Goal: Task Accomplishment & Management: Manage account settings

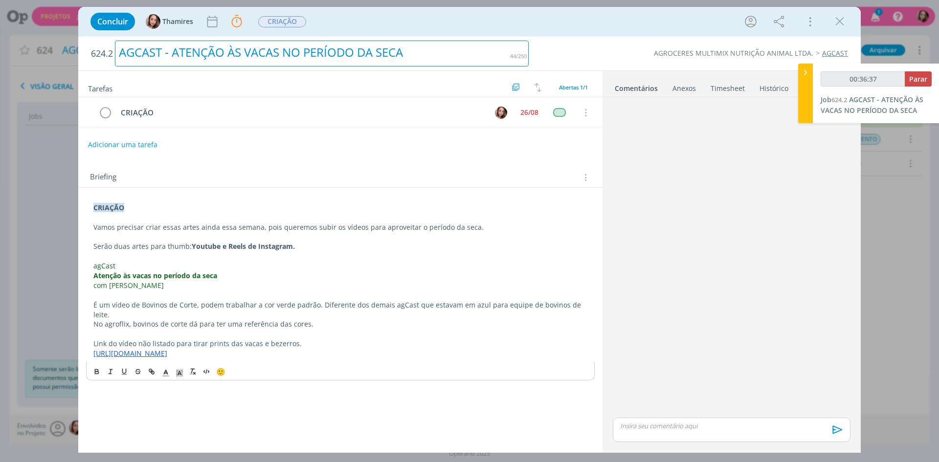
click at [173, 54] on div "AGCAST - ATENÇÃO ÀS VACAS NO PERÍODO DA SECA" at bounding box center [322, 54] width 414 height 26
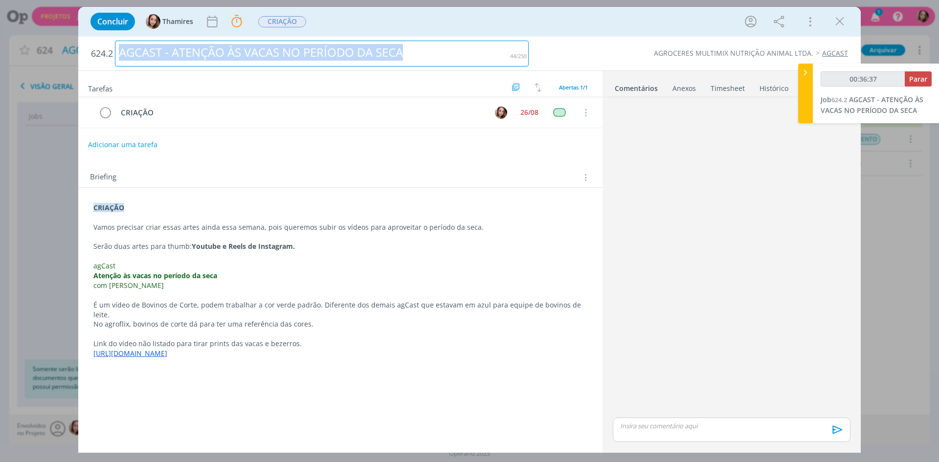
click at [173, 54] on div "AGCAST - ATENÇÃO ÀS VACAS NO PERÍODO DA SECA" at bounding box center [322, 54] width 414 height 26
click at [185, 54] on div "AGCAST - ATENÇÃO ÀS VACAS NO PERÍODO DA SECA" at bounding box center [322, 54] width 414 height 26
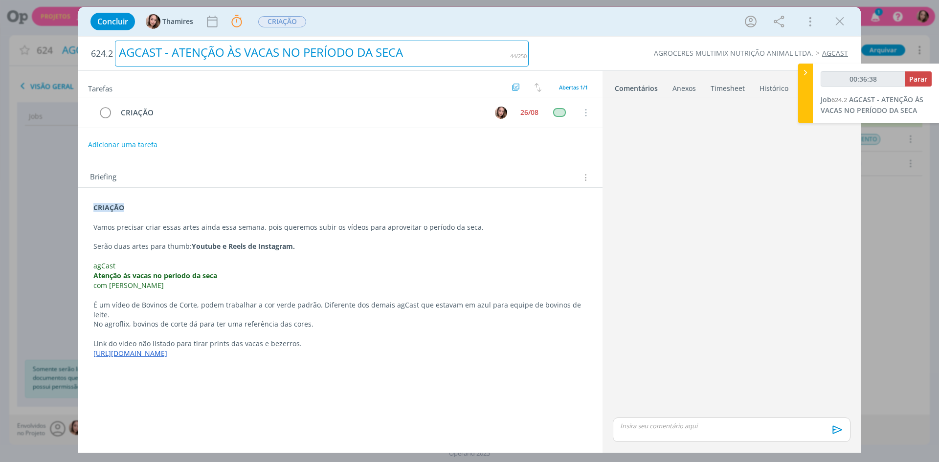
click at [158, 53] on div "AGCAST - ATENÇÃO ÀS VACAS NO PERÍODO DA SECA" at bounding box center [322, 54] width 414 height 26
click at [179, 52] on div "AGCAST - ATENÇÃO ÀS VACAS NO PERÍODO DA SECA" at bounding box center [322, 54] width 414 height 26
drag, startPoint x: 171, startPoint y: 53, endPoint x: 427, endPoint y: 60, distance: 256.3
click at [427, 60] on div "AGCAST - ATENÇÃO ÀS VACAS NO PERÍODO DA SECA" at bounding box center [322, 54] width 414 height 26
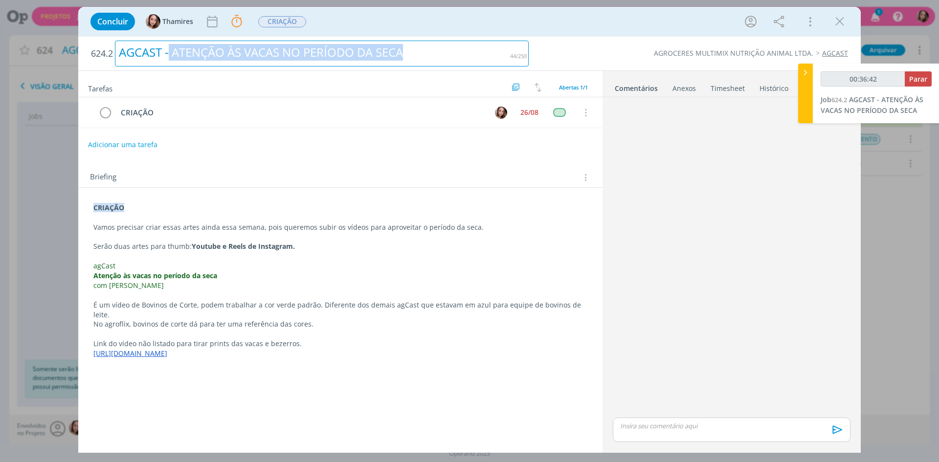
copy div "ATENÇÃO ÀS VACAS NO PERÍODO DA SECA"
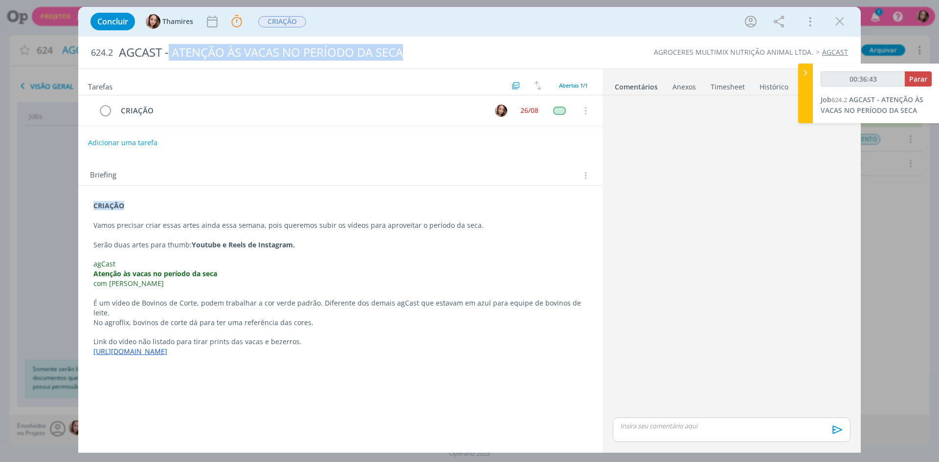
click at [367, 66] on h2 "624.2 AGCAST - ATENÇÃO ÀS VACAS NO PERÍODO DA SECA" at bounding box center [310, 53] width 438 height 32
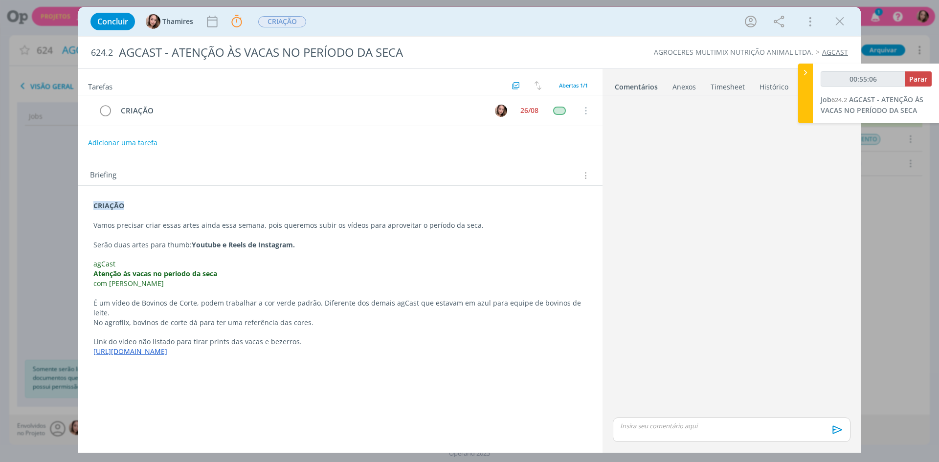
type input "00:55:07"
click at [924, 78] on span "Parar" at bounding box center [918, 78] width 18 height 9
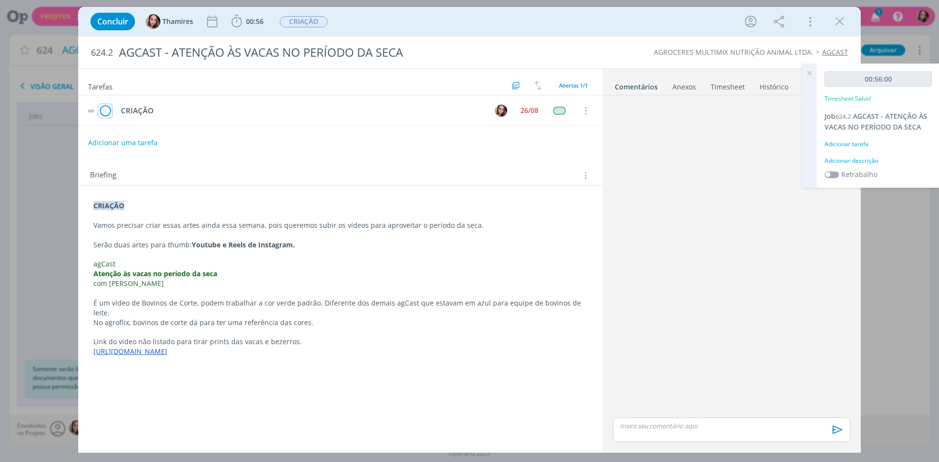
click at [105, 111] on icon "dialog" at bounding box center [105, 111] width 14 height 15
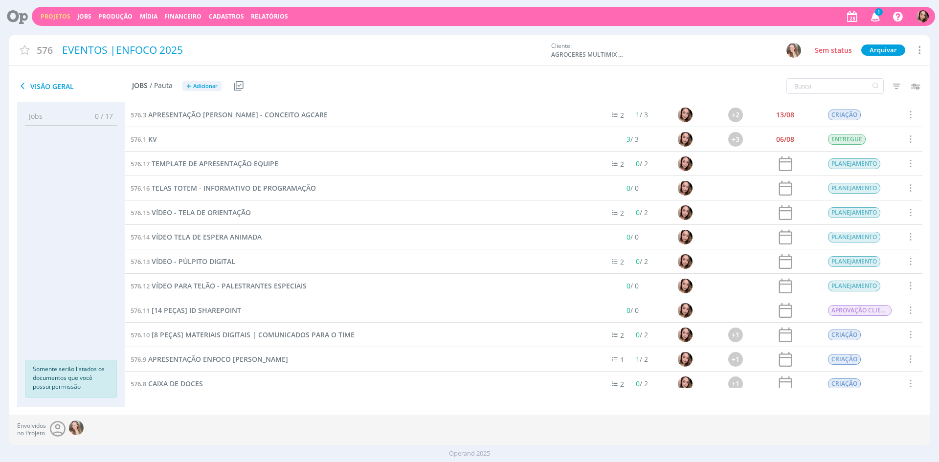
click at [871, 17] on icon "button" at bounding box center [875, 16] width 17 height 17
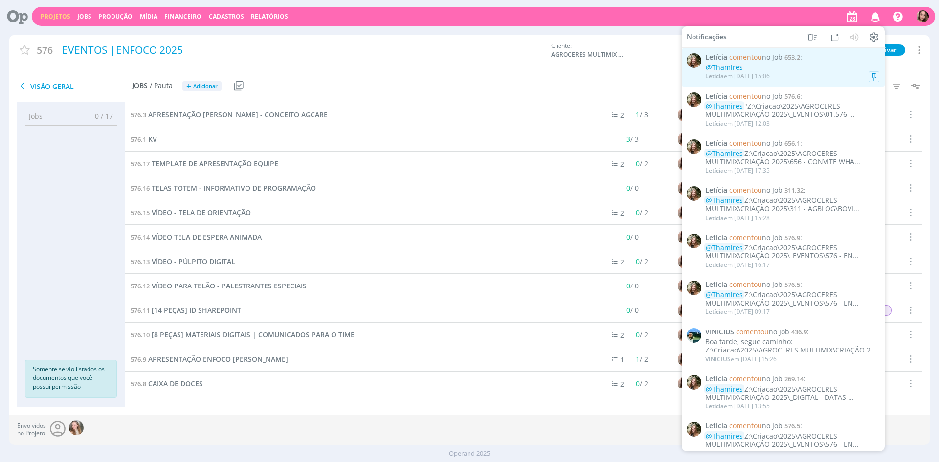
click at [778, 59] on span "comentou no Job" at bounding box center [755, 56] width 53 height 9
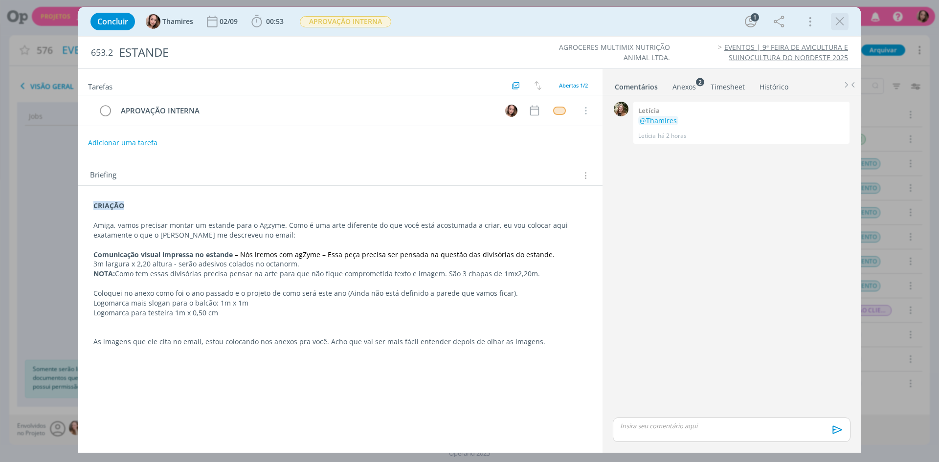
click at [840, 24] on icon "dialog" at bounding box center [839, 21] width 15 height 15
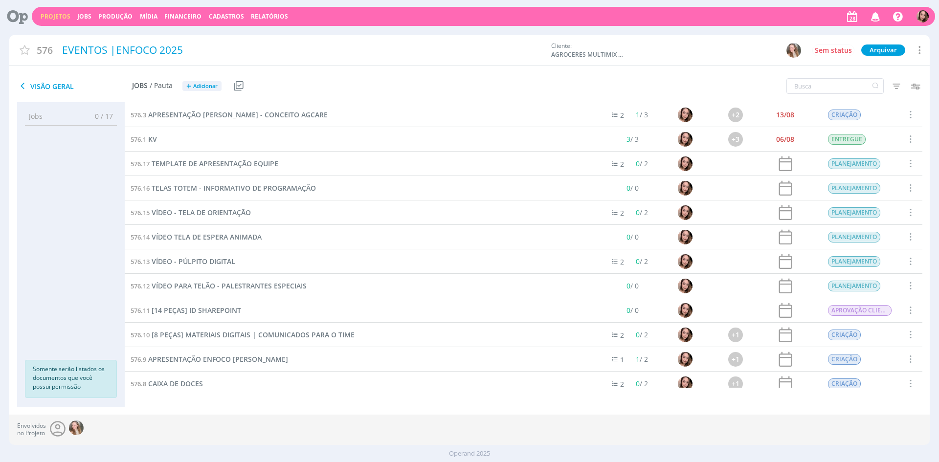
click at [876, 19] on div at bounding box center [469, 231] width 939 height 462
click at [876, 20] on icon "button" at bounding box center [875, 16] width 17 height 17
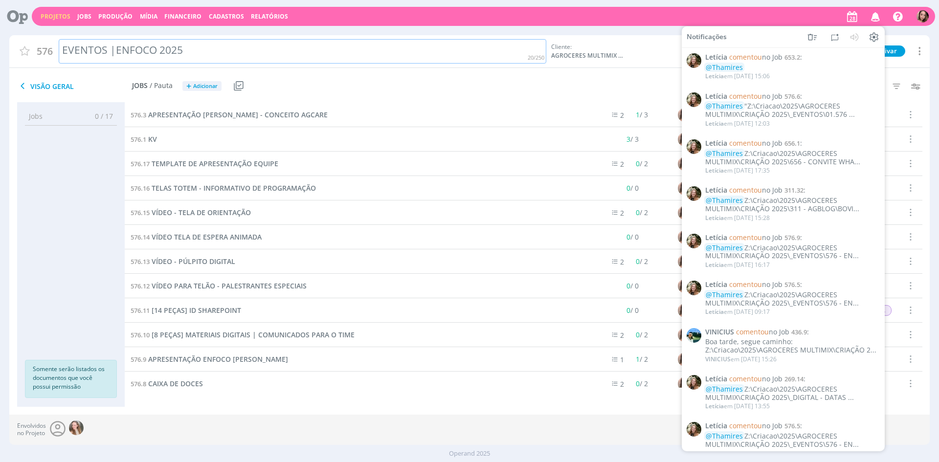
click at [318, 40] on div "EVENTOS |ENFOCO 2025" at bounding box center [302, 51] width 487 height 25
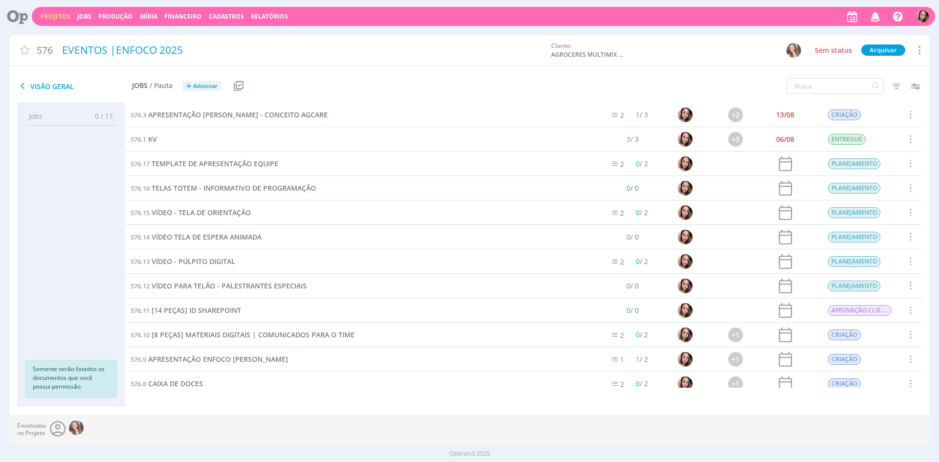
click at [320, 33] on div "Projetos Jobs Produção Mídia Financeiro Cadastros Relatórios Notificações Letíc…" at bounding box center [469, 235] width 939 height 470
click at [51, 17] on link "Projetos" at bounding box center [56, 16] width 30 height 8
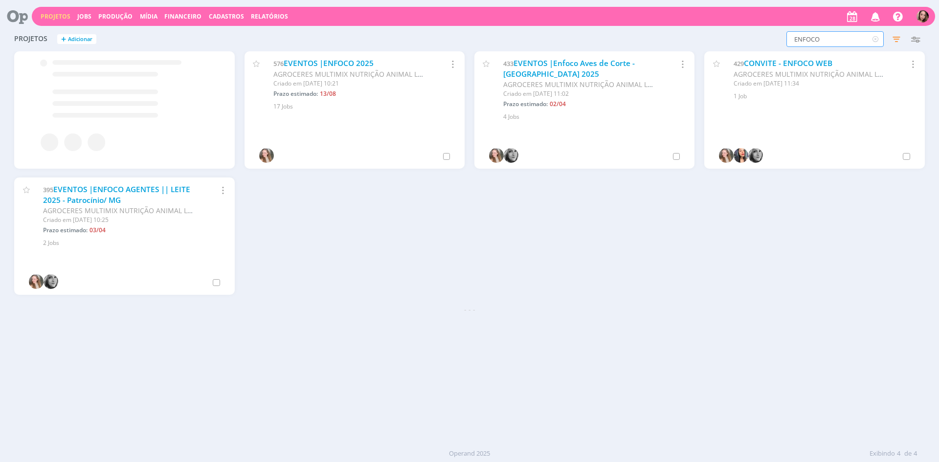
click at [819, 35] on input "ENFOCO" at bounding box center [834, 39] width 97 height 16
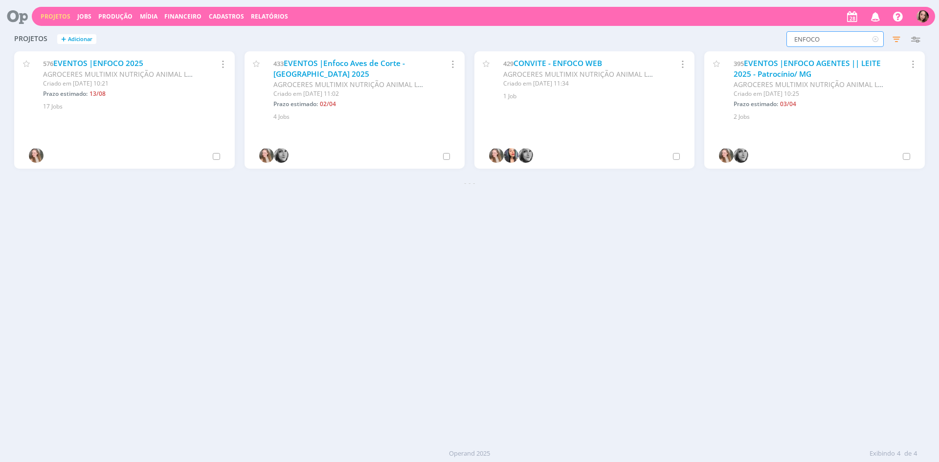
click at [819, 35] on input "ENFOCO" at bounding box center [834, 39] width 97 height 16
type input "mocho"
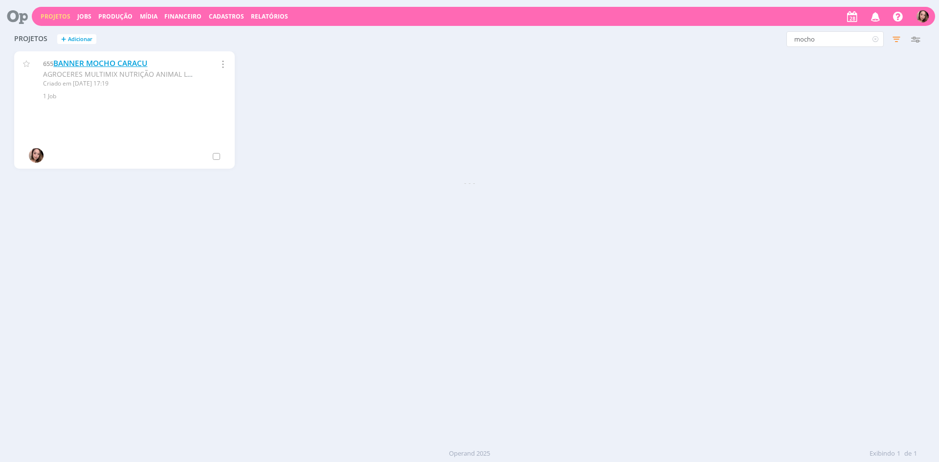
click at [90, 61] on link "BANNER MOCHO CARACU" at bounding box center [100, 63] width 94 height 10
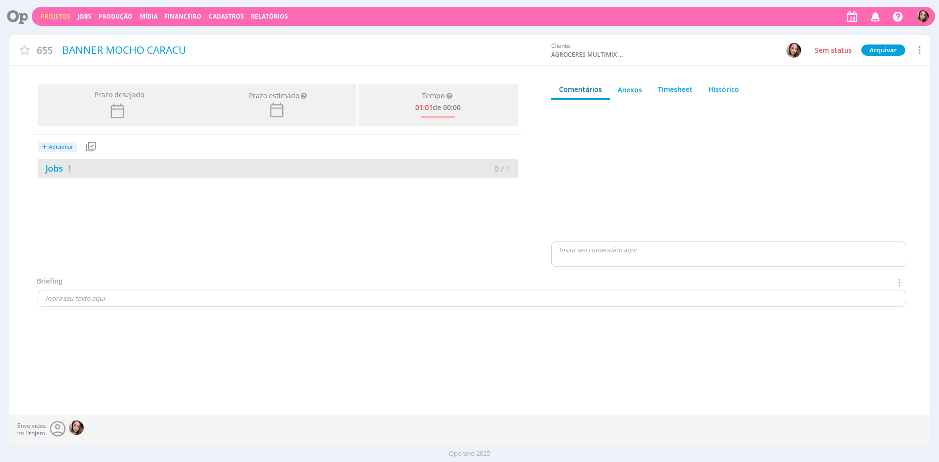
click at [71, 174] on div "Jobs 1" at bounding box center [158, 168] width 240 height 13
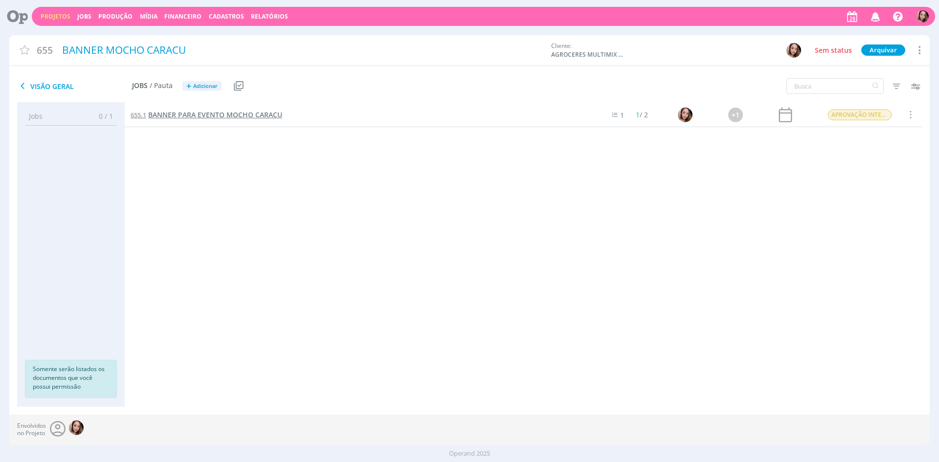
click at [186, 110] on span "BANNER PARA EVENTO MOCHO CARACU" at bounding box center [215, 114] width 134 height 9
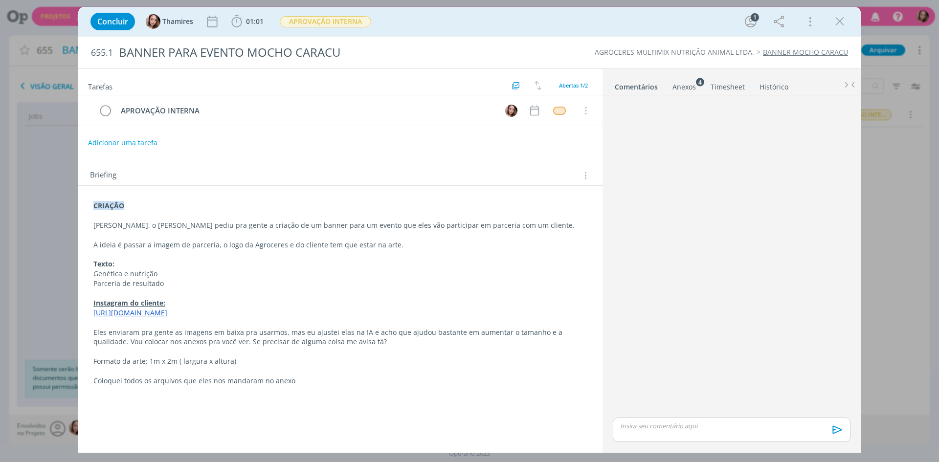
click at [337, 343] on p "Eles enviaram pra gente as imagens em baixa pra usarmos, mas eu ajustei elas na…" at bounding box center [340, 338] width 494 height 20
click at [108, 112] on icon "dialog" at bounding box center [105, 111] width 14 height 15
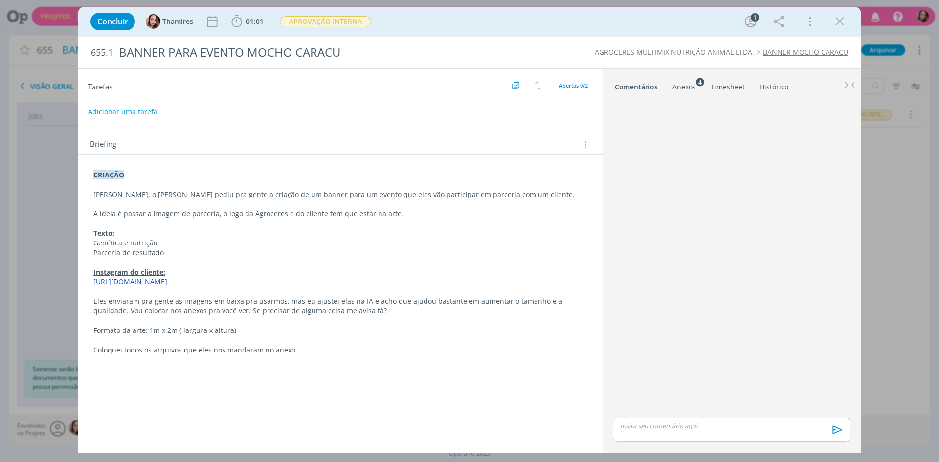
click at [92, 294] on div "CRIAÇÃO Lele, o Alex pediu pra gente a criação de um banner para um evento que …" at bounding box center [340, 263] width 508 height 192
click at [341, 22] on span "APROVAÇÃO INTERNA" at bounding box center [325, 21] width 91 height 11
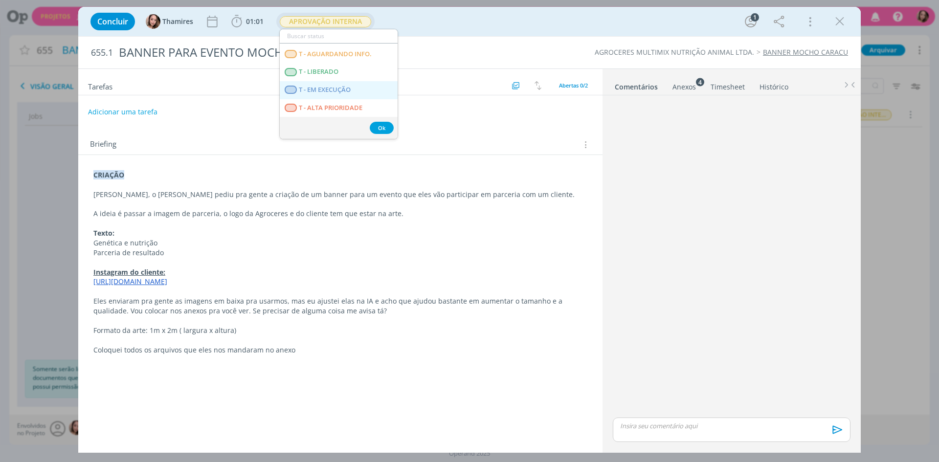
scroll to position [133, 0]
click at [322, 75] on CLIENTE "APROVAÇÃO CLIENTE" at bounding box center [339, 80] width 118 height 18
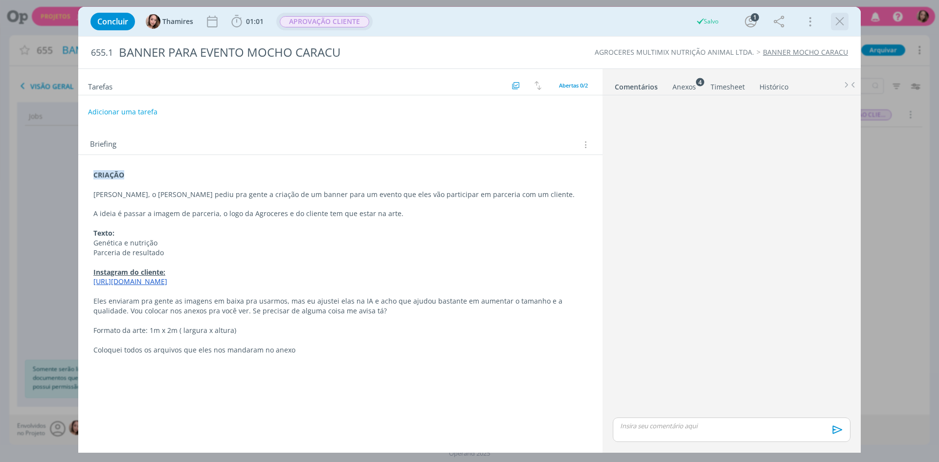
click at [836, 22] on icon "dialog" at bounding box center [839, 21] width 15 height 15
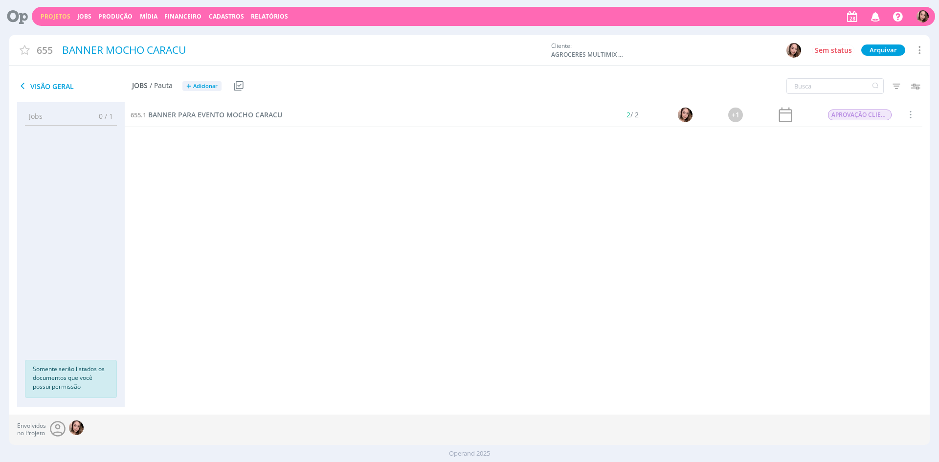
click at [875, 16] on icon "button" at bounding box center [875, 16] width 17 height 17
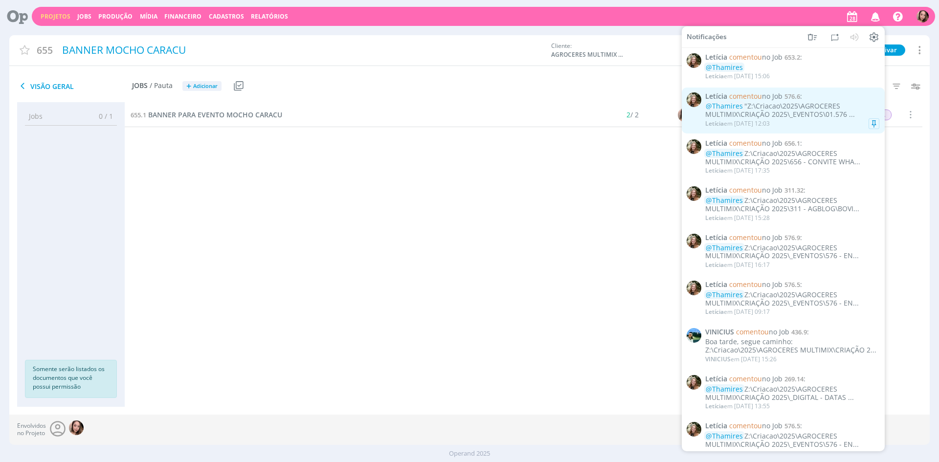
click at [807, 109] on div "@Thamires "Z:\Criacao\2025\AGROCERES MULTIMIX\CRIAÇÃO 2025\_EVENTOS\01.576 ..." at bounding box center [792, 110] width 174 height 17
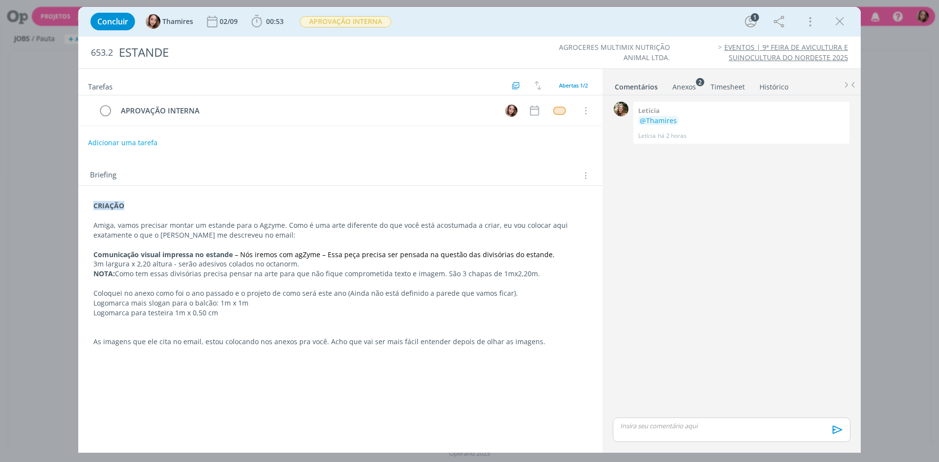
click at [689, 86] on div "Anexos 2" at bounding box center [683, 87] width 23 height 10
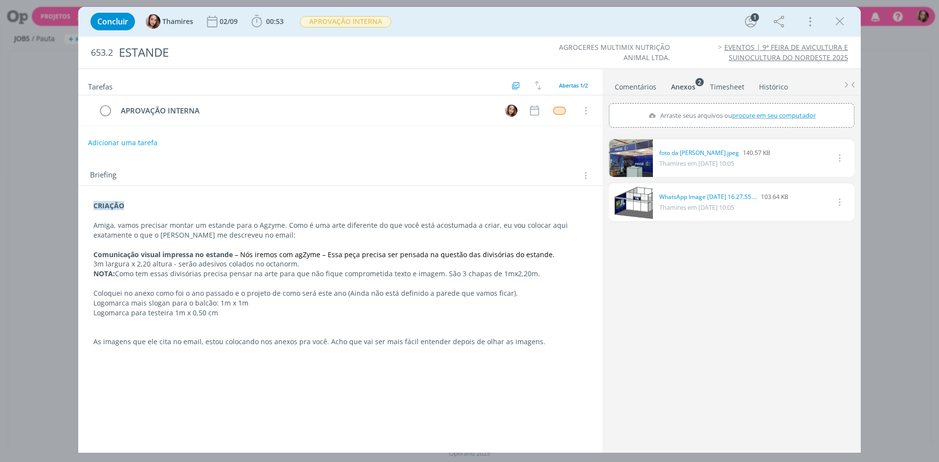
click at [650, 89] on link "Comentários" at bounding box center [635, 85] width 43 height 14
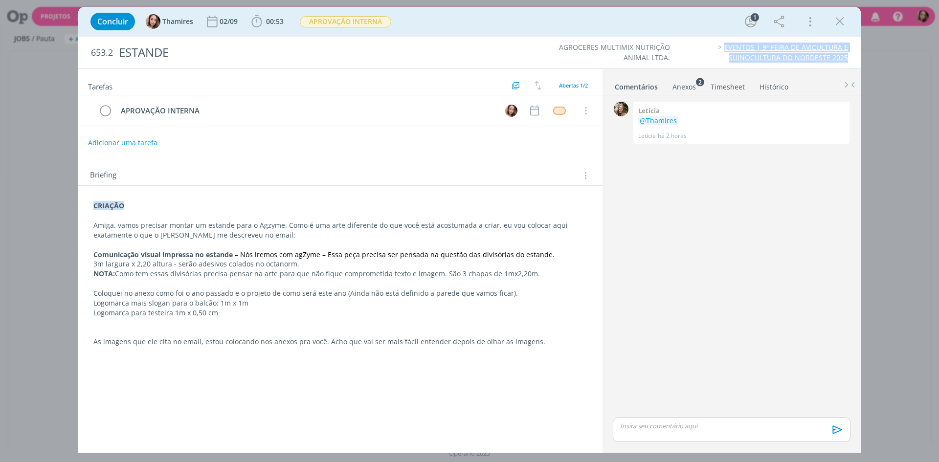
drag, startPoint x: 686, startPoint y: 51, endPoint x: 858, endPoint y: 55, distance: 172.1
click at [858, 55] on div "653.2 ESTANDE AGROCERES MULTIMIX NUTRIÇÃO ANIMAL LTDA. EVENTOS | 9ª FEIRA DE AV…" at bounding box center [469, 53] width 782 height 32
copy link "EVENTOS | 9ª FEIRA DE AVICULTURA E SUINOCULTURA DO NORDESTE 2025"
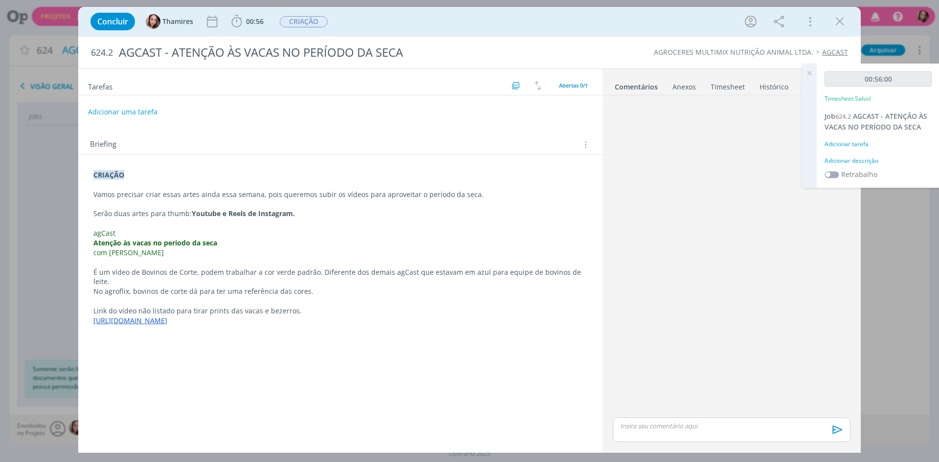
click at [657, 434] on div "dialog" at bounding box center [732, 430] width 238 height 24
click at [837, 434] on icon "dialog" at bounding box center [836, 433] width 15 height 15
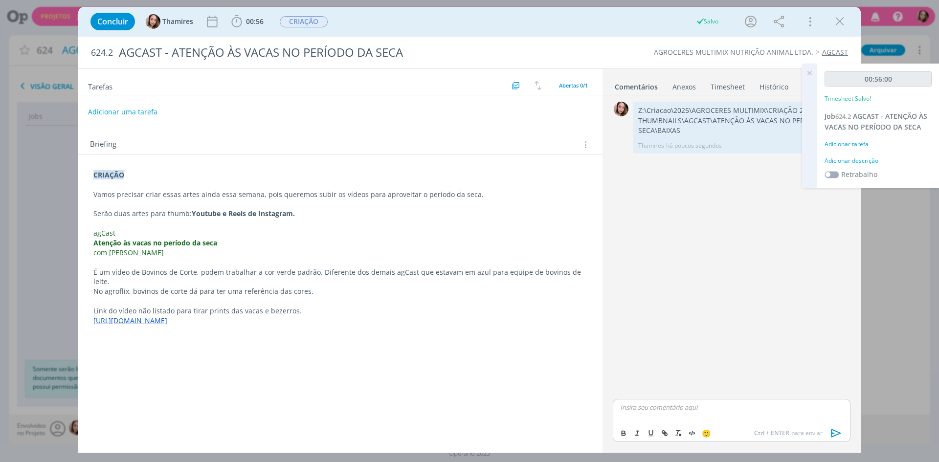
drag, startPoint x: 838, startPoint y: 22, endPoint x: 519, endPoint y: 86, distance: 325.4
click at [839, 22] on icon "dialog" at bounding box center [839, 21] width 15 height 15
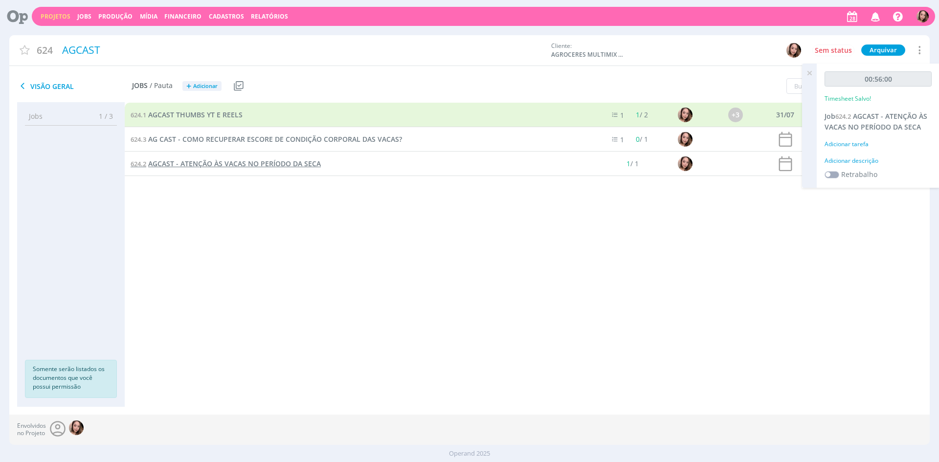
click at [218, 164] on span "AGCAST - ATENÇÃO ÀS VACAS NO PERÍODO DA SECA" at bounding box center [234, 163] width 173 height 9
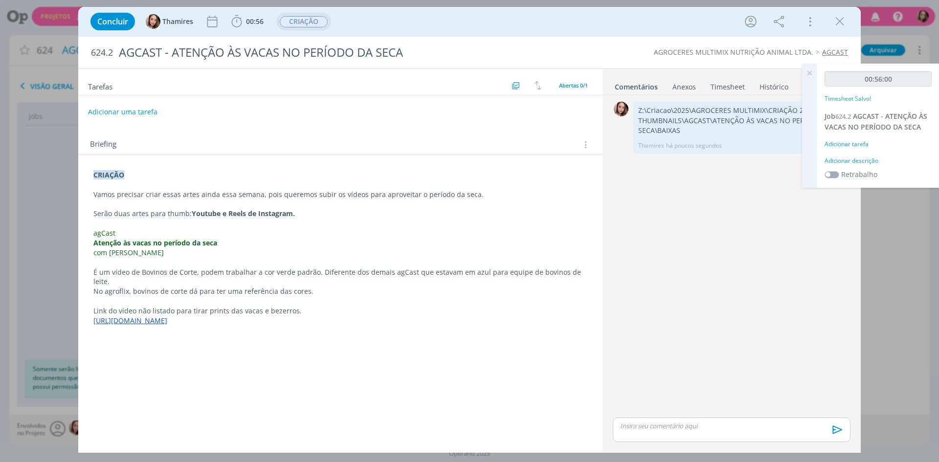
click at [302, 21] on span "CRIAÇÃO" at bounding box center [304, 21] width 48 height 11
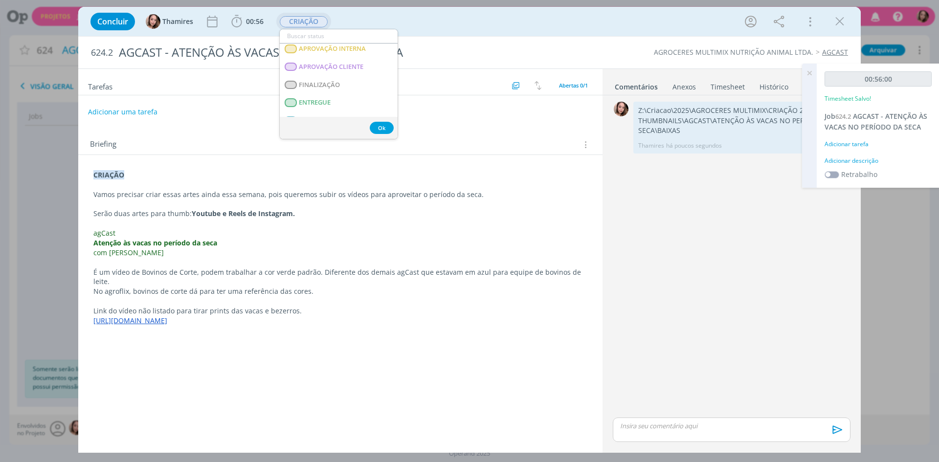
scroll to position [196, 0]
click at [316, 54] on span "ENTREGUE" at bounding box center [315, 54] width 32 height 8
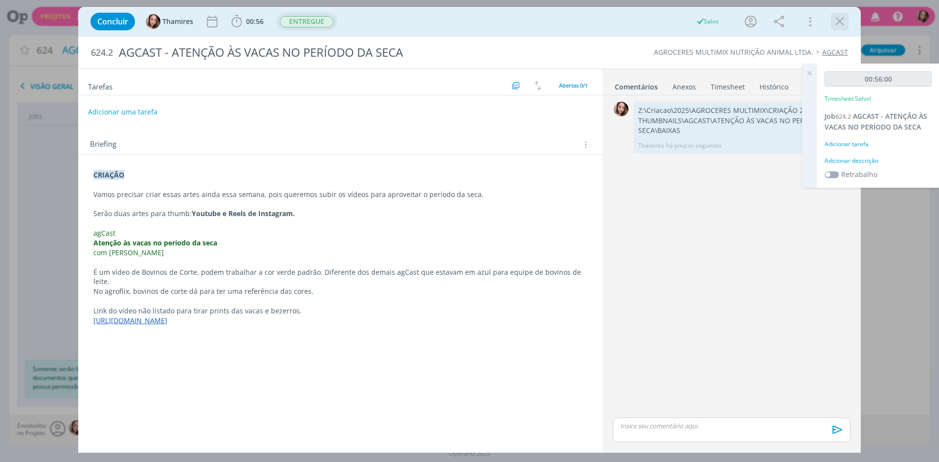
click at [843, 18] on icon "dialog" at bounding box center [839, 21] width 15 height 15
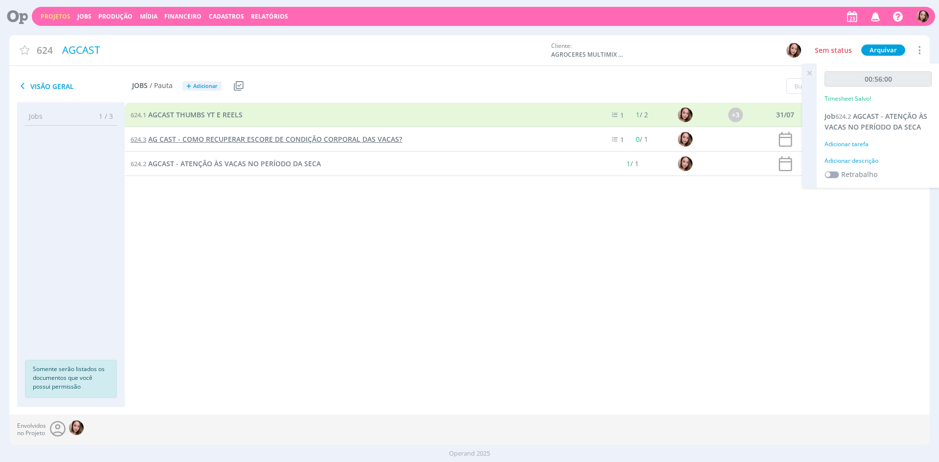
click at [287, 142] on span "AG CAST - COMO RECUPERAR ESCORE DE CONDIÇÃO CORPORAL DAS VACAS?" at bounding box center [275, 138] width 254 height 9
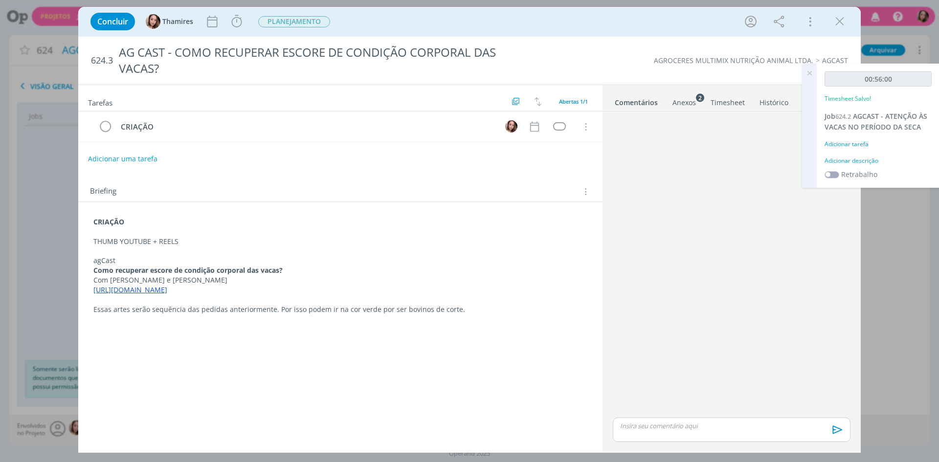
click at [693, 100] on div "Anexos 2" at bounding box center [683, 103] width 23 height 10
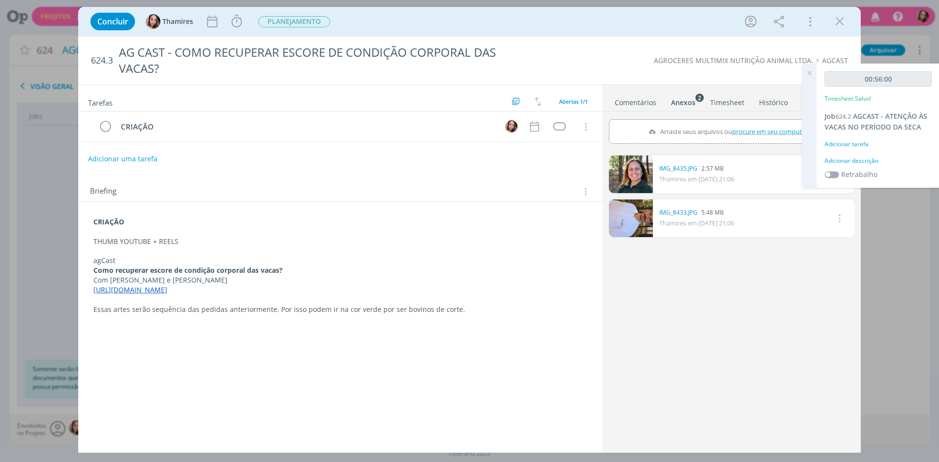
click at [810, 71] on icon at bounding box center [809, 73] width 18 height 19
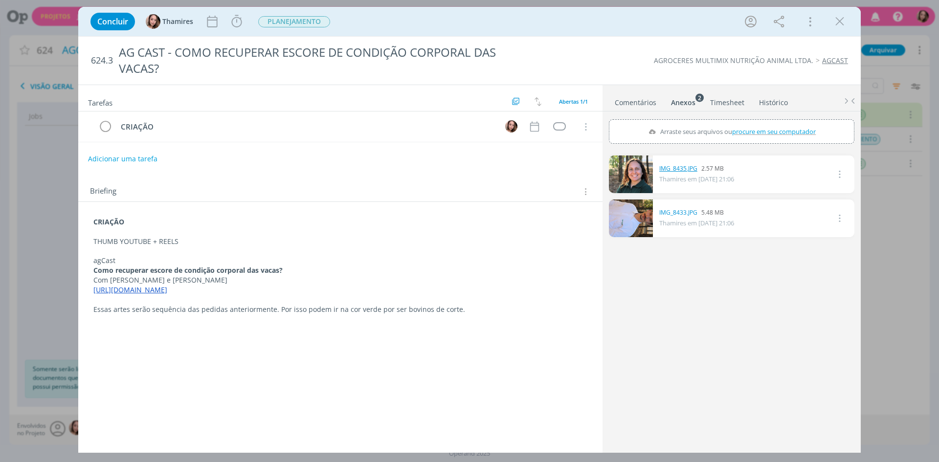
click at [684, 171] on link "IMG_8435.JPG" at bounding box center [678, 168] width 38 height 9
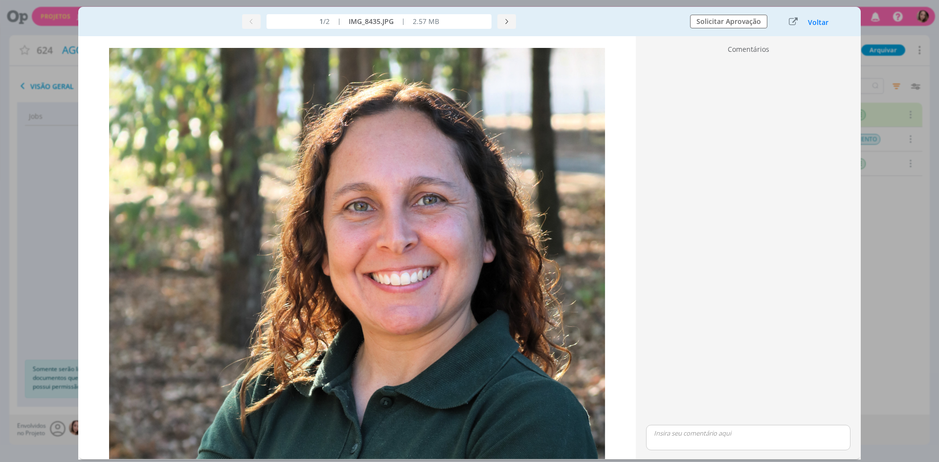
drag, startPoint x: 465, startPoint y: 114, endPoint x: 351, endPoint y: 277, distance: 199.4
click at [351, 277] on img "dialog" at bounding box center [357, 420] width 496 height 744
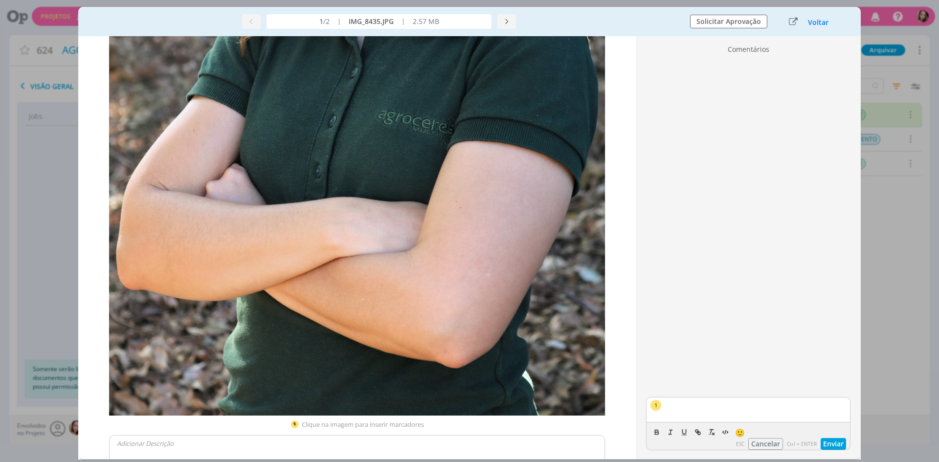
scroll to position [432, 0]
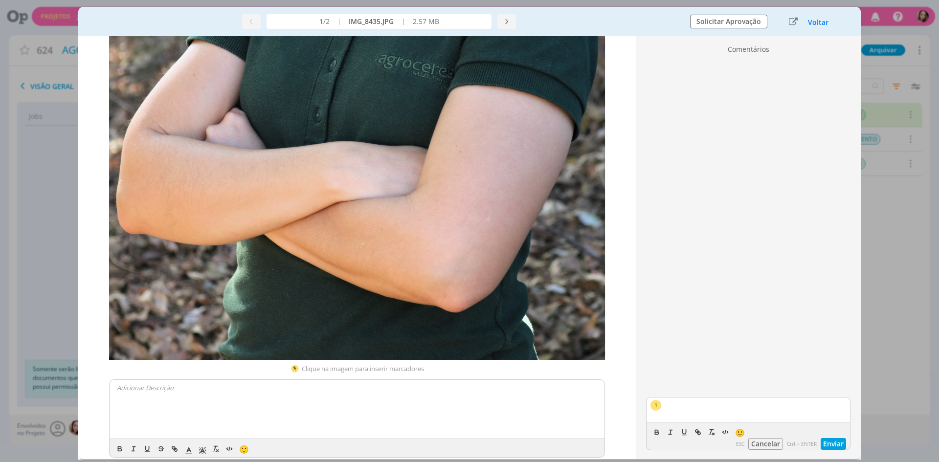
click at [777, 445] on button "Cancelar" at bounding box center [765, 444] width 35 height 12
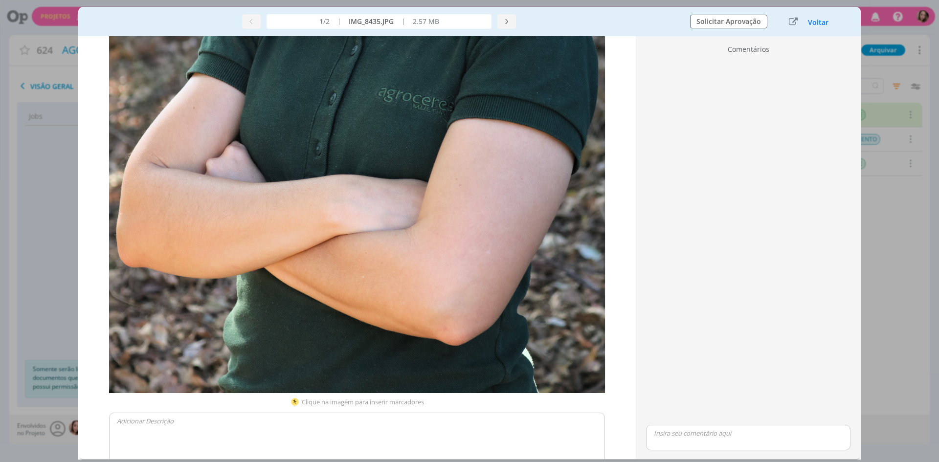
scroll to position [383, 0]
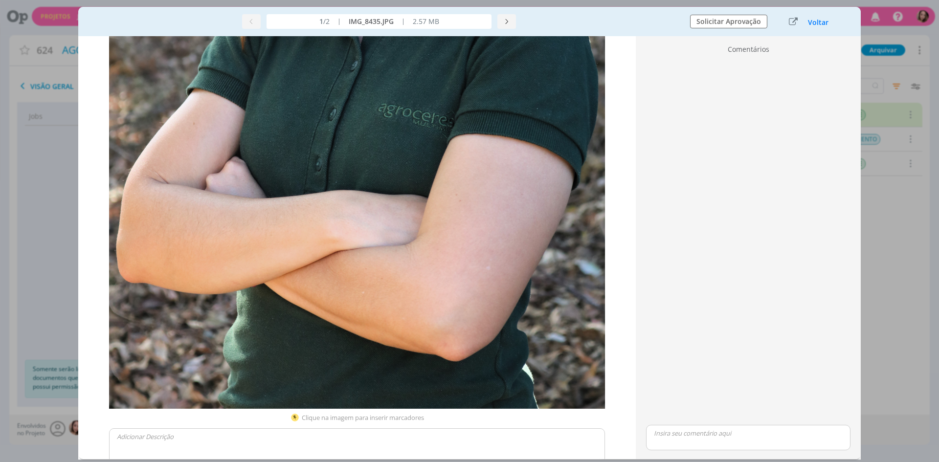
click at [618, 35] on div "1 /2 | IMG_8435.JPG | 2.57 MB Solicitar Aprovação Voltar" at bounding box center [469, 21] width 782 height 29
click at [806, 21] on div "Voltar" at bounding box center [809, 21] width 61 height 13
click at [810, 24] on button "Voltar" at bounding box center [818, 23] width 22 height 8
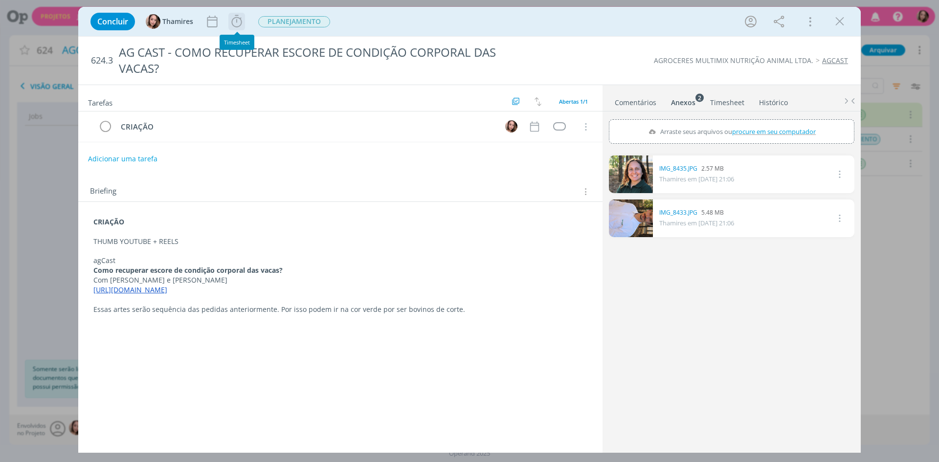
click at [242, 23] on icon "dialog" at bounding box center [236, 21] width 10 height 12
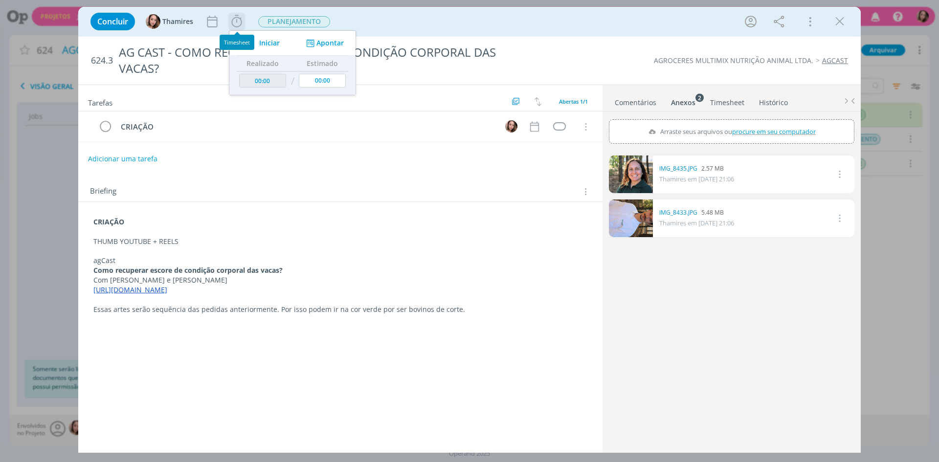
click at [242, 23] on icon "dialog" at bounding box center [236, 21] width 10 height 12
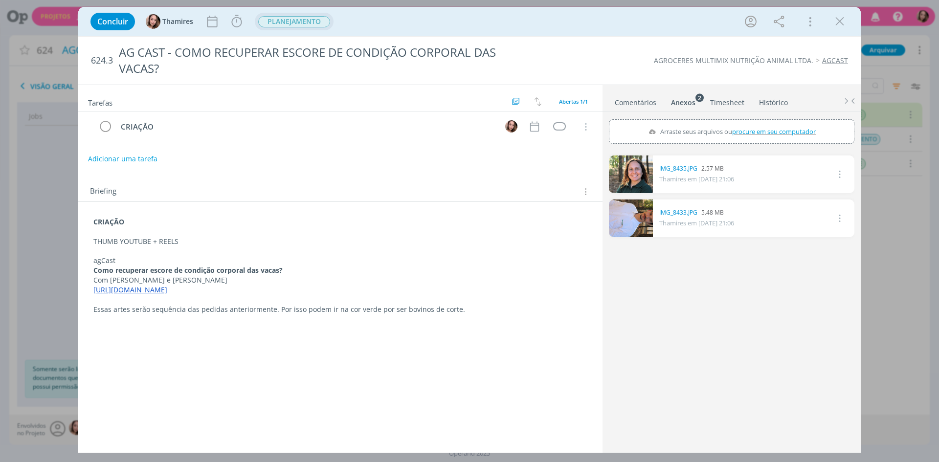
click at [270, 22] on span "PLANEJAMENTO" at bounding box center [294, 21] width 72 height 11
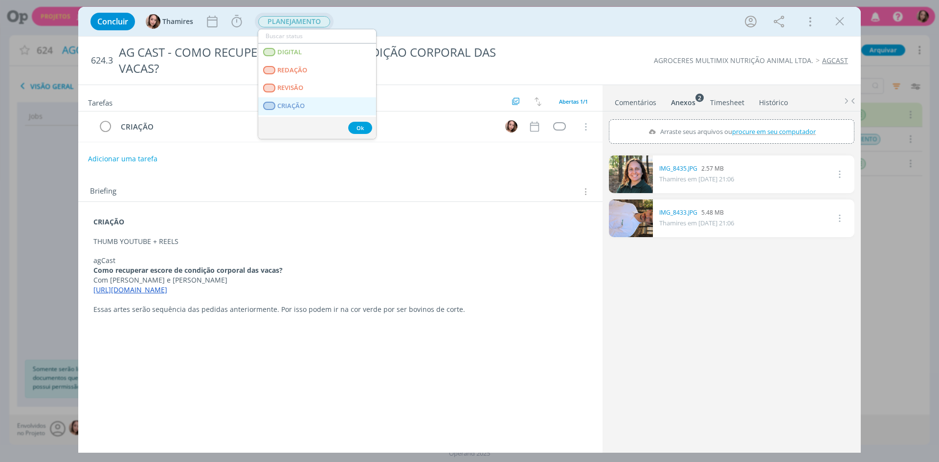
click at [285, 103] on span "CRIAÇÃO" at bounding box center [290, 106] width 27 height 8
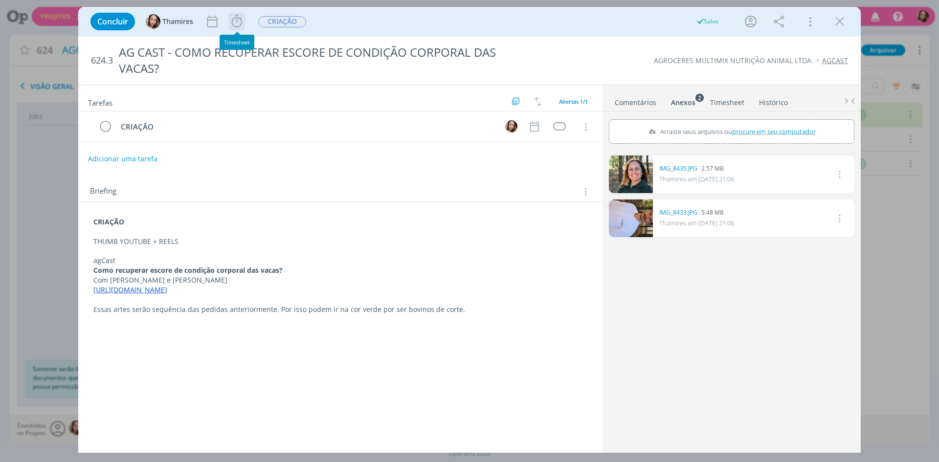
click at [239, 25] on icon "dialog" at bounding box center [236, 21] width 15 height 15
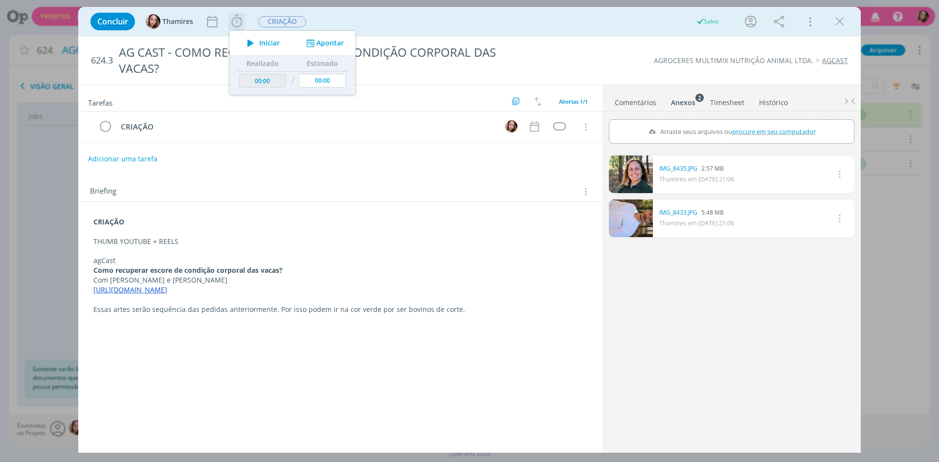
click at [275, 43] on span "Iniciar" at bounding box center [269, 43] width 21 height 7
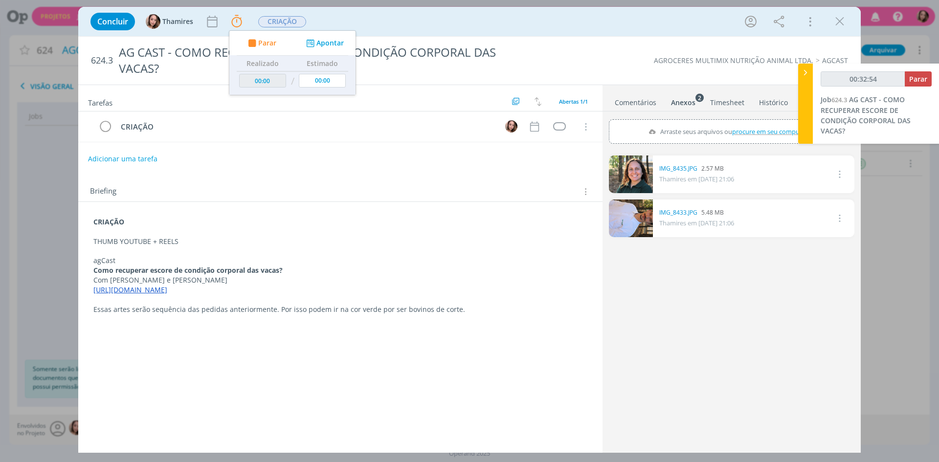
type input "00:33:54"
